Goal: Information Seeking & Learning: Learn about a topic

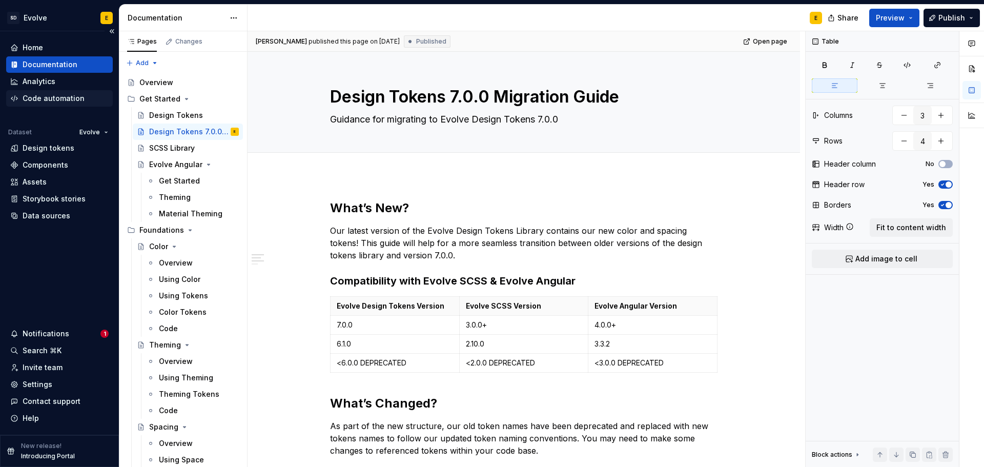
click at [42, 93] on div "Code automation" at bounding box center [59, 98] width 107 height 16
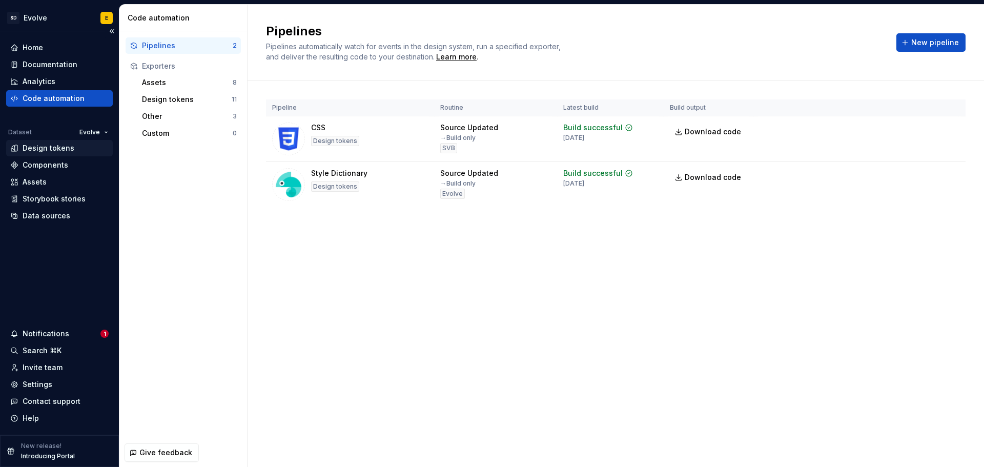
click at [31, 148] on div "Design tokens" at bounding box center [49, 148] width 52 height 10
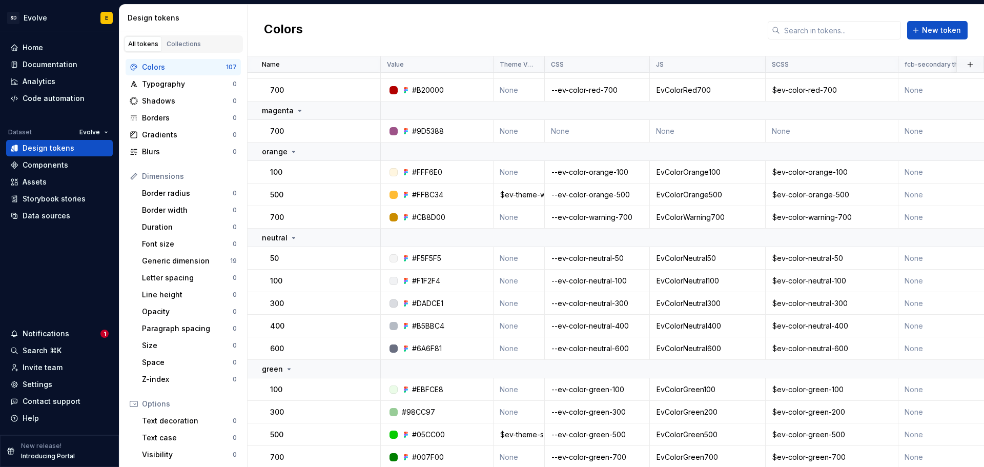
scroll to position [512, 0]
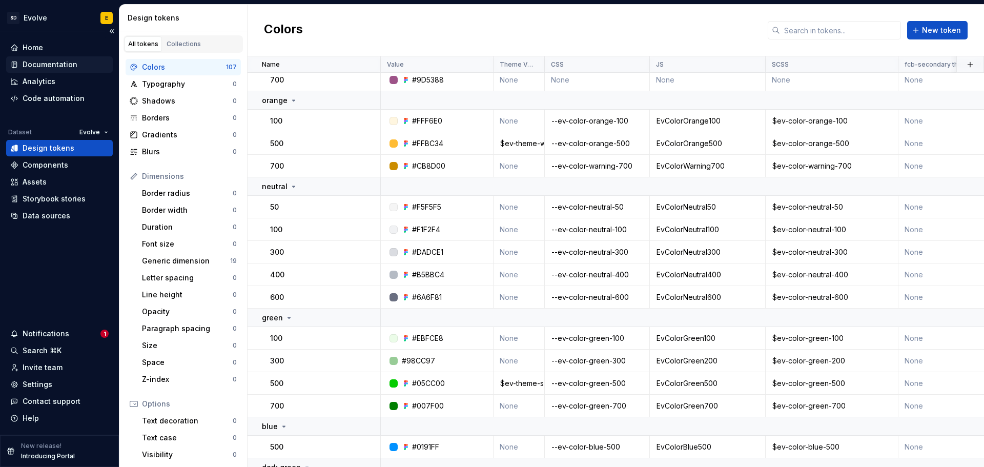
click at [35, 62] on div "Documentation" at bounding box center [50, 64] width 55 height 10
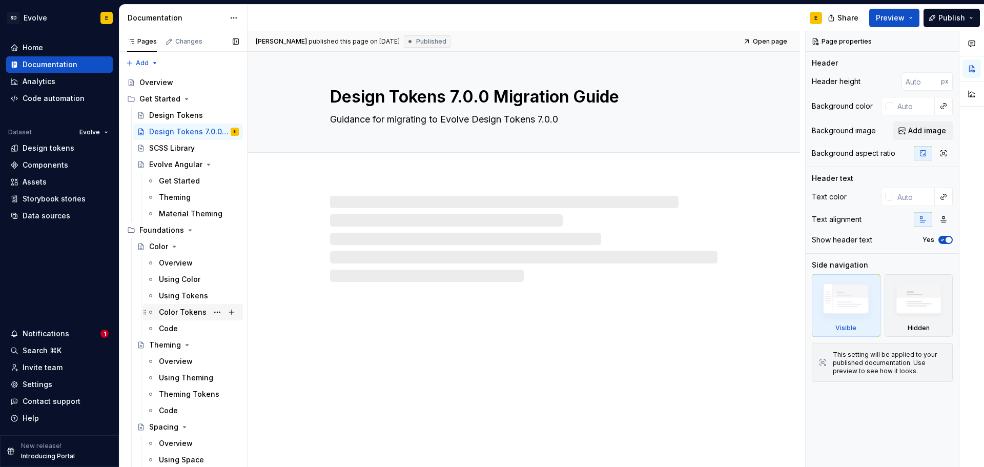
click at [168, 315] on div "Color Tokens" at bounding box center [183, 312] width 48 height 10
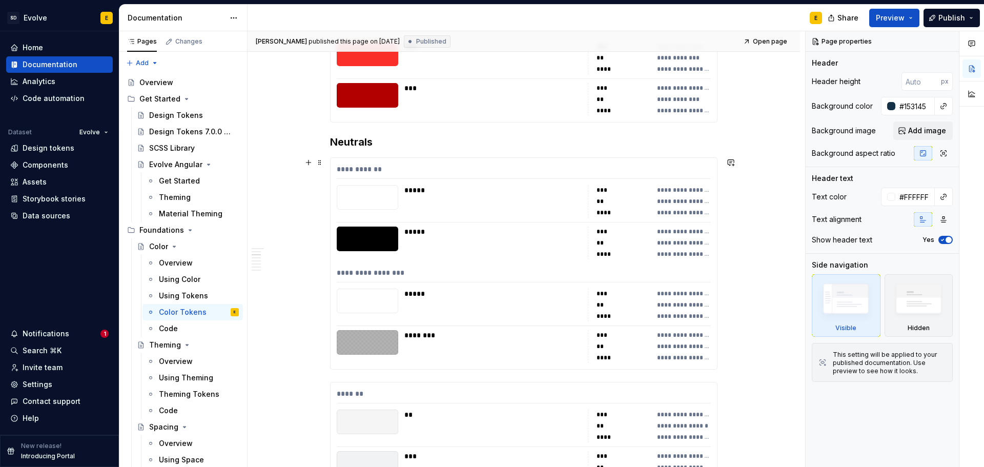
scroll to position [1332, 0]
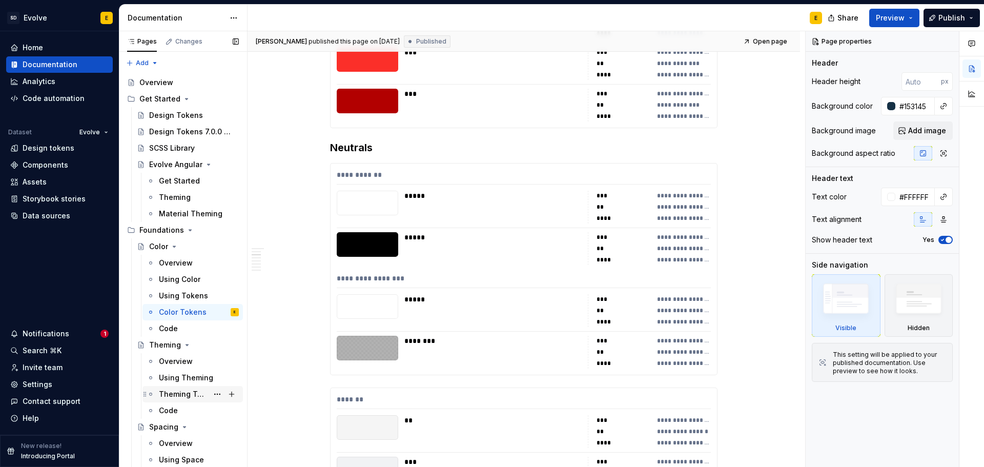
click at [179, 395] on div "Theming Tokens" at bounding box center [183, 394] width 49 height 10
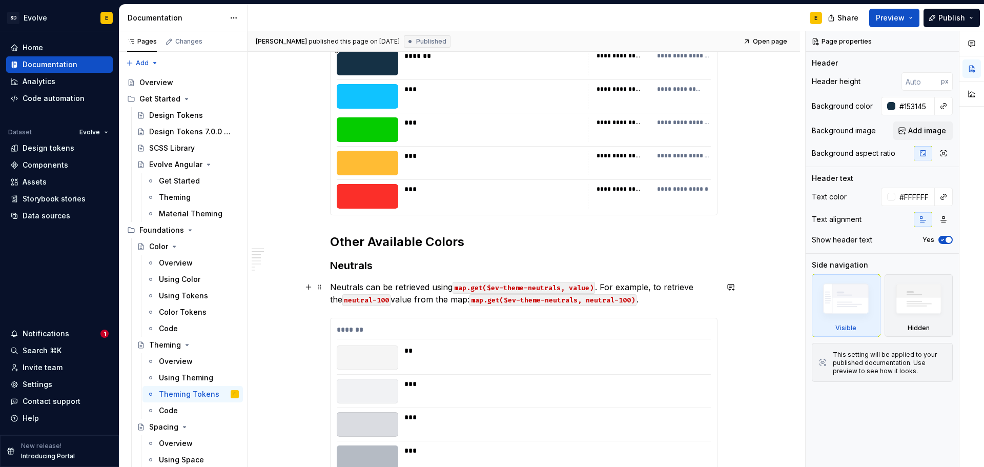
scroll to position [512, 0]
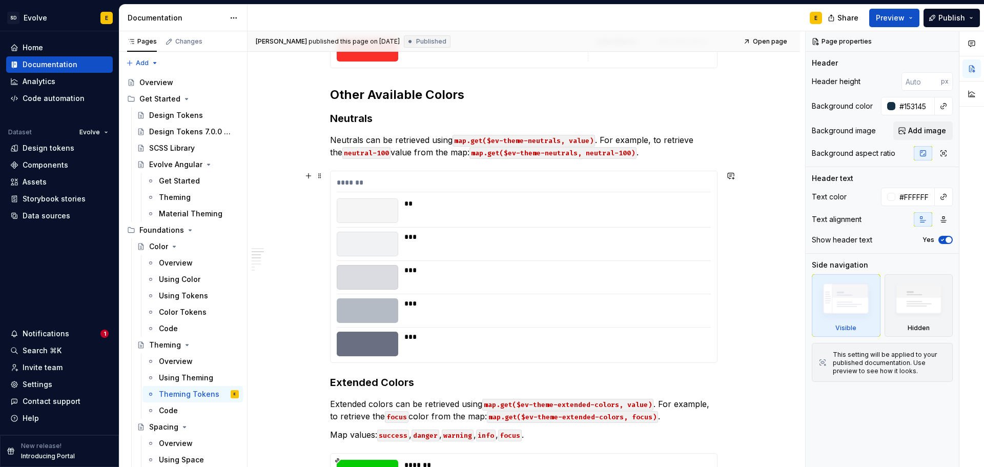
click at [399, 177] on div "*******" at bounding box center [524, 184] width 374 height 15
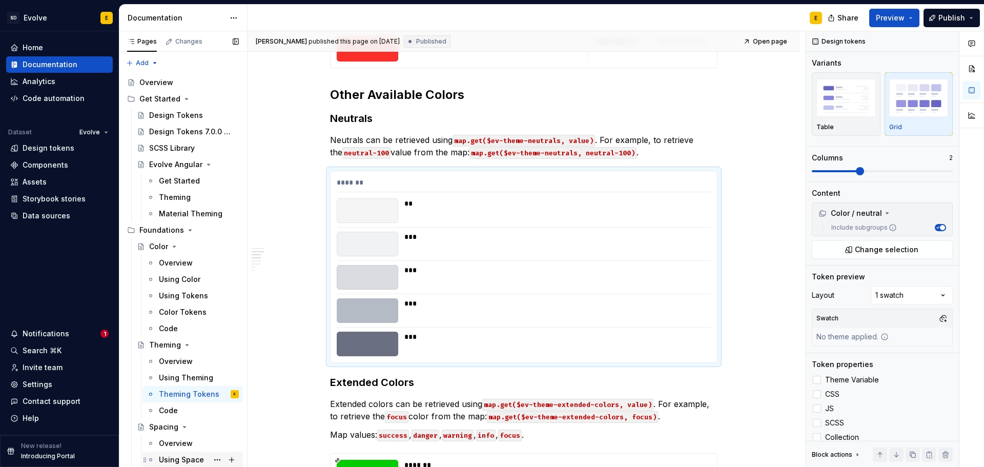
type textarea "*"
